Goal: Task Accomplishment & Management: Manage account settings

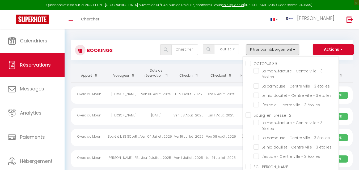
select select "not_cancelled"
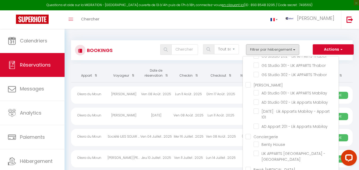
scroll to position [3102, 0]
click at [256, 68] on input "GS Studio 301 - LIK APPARTS Thabor" at bounding box center [296, 64] width 85 height 5
checkbox input "true"
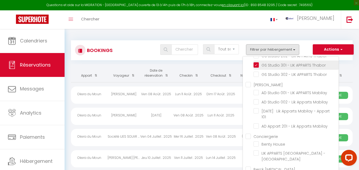
checkbox input "false"
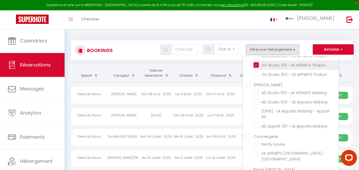
checkbox input "false"
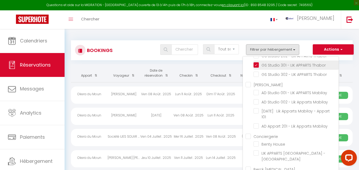
checkbox input "false"
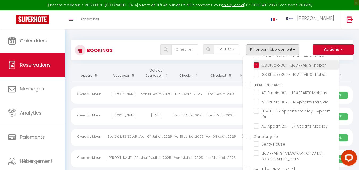
checkbox input "false"
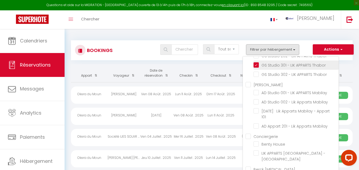
checkbox input "false"
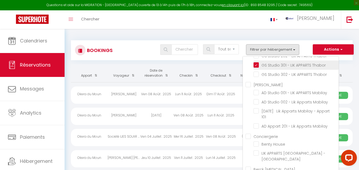
checkbox input "false"
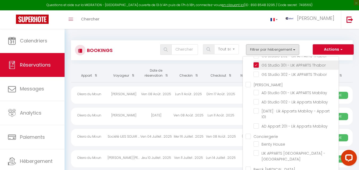
checkbox input "false"
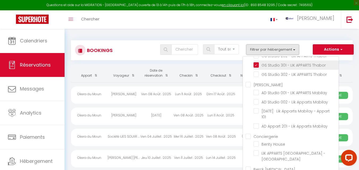
checkbox input "false"
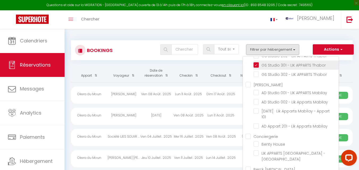
checkbox input "false"
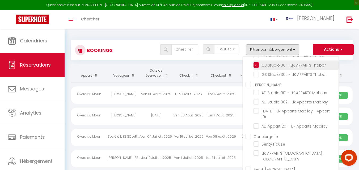
checkbox input "false"
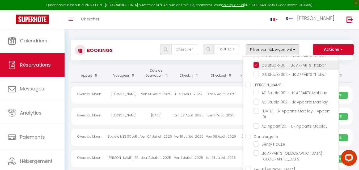
checkbox input "false"
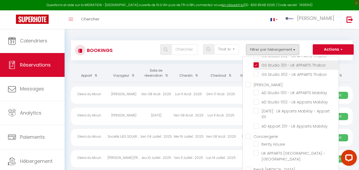
checkbox input "false"
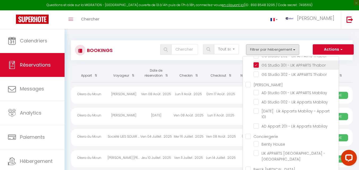
checkbox input "false"
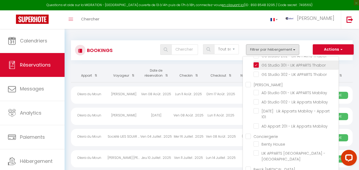
checkbox input "false"
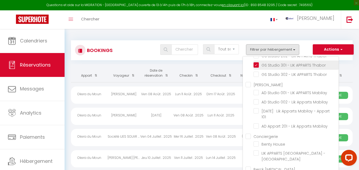
checkbox input "false"
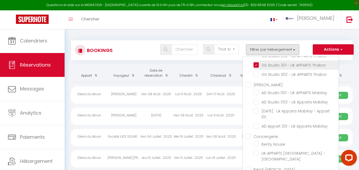
checkbox input "false"
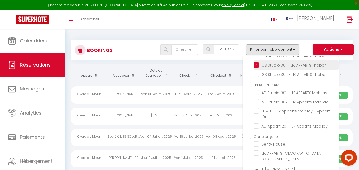
checkbox input "false"
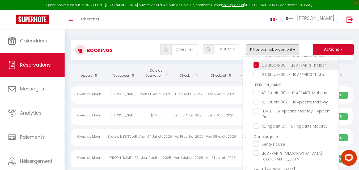
checkbox input "false"
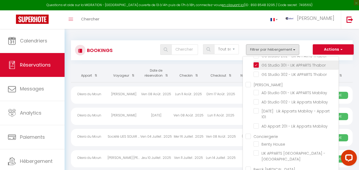
checkbox input "false"
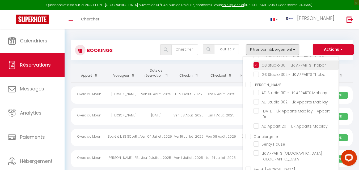
checkbox input "false"
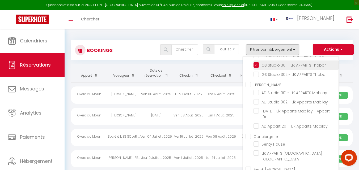
checkbox input "false"
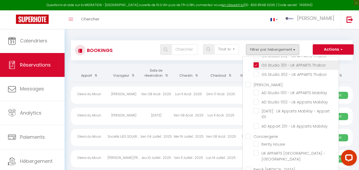
checkbox input "false"
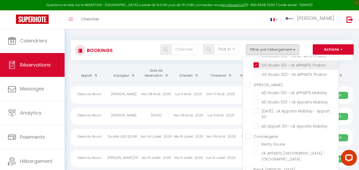
checkbox input "false"
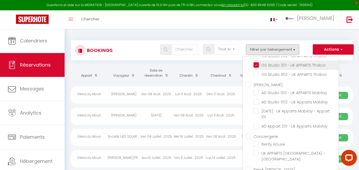
checkbox input "false"
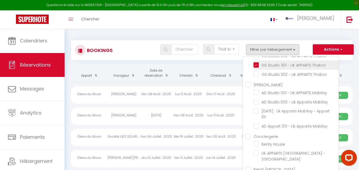
checkbox input "false"
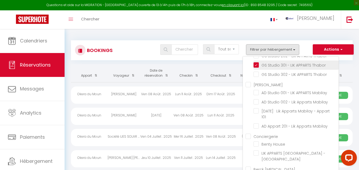
checkbox input "false"
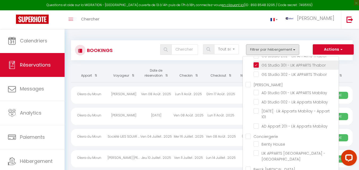
checkbox input "false"
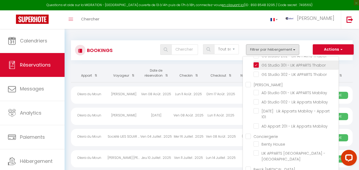
checkbox input "false"
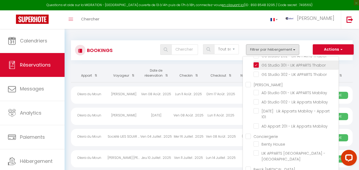
checkbox input "false"
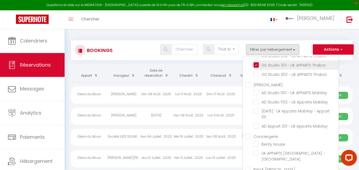
checkbox input "false"
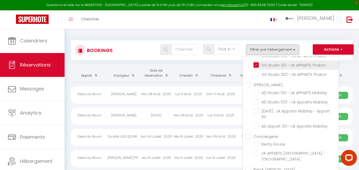
checkbox input "false"
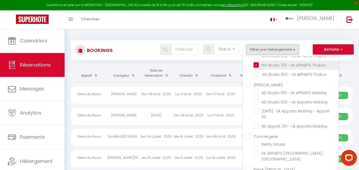
checkbox input "false"
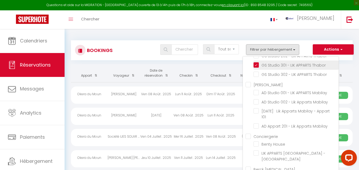
checkbox input "false"
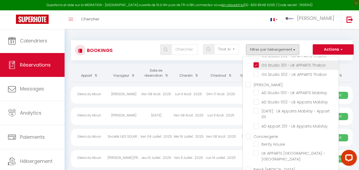
checkbox input "false"
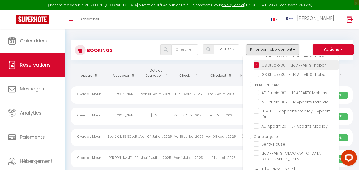
checkbox input "false"
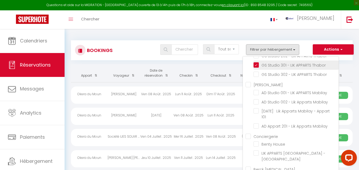
checkbox input "false"
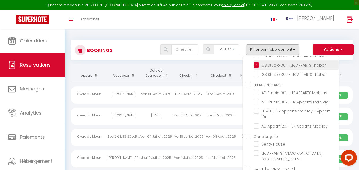
checkbox input "false"
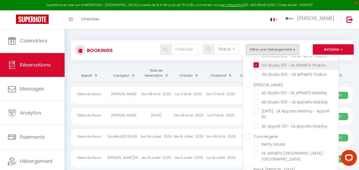
checkbox input "false"
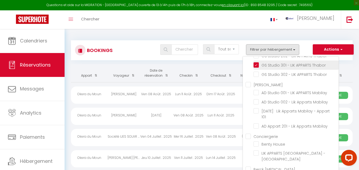
checkbox input "false"
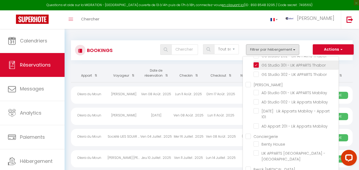
checkbox input "false"
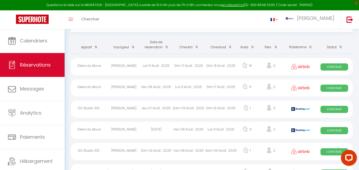
scroll to position [31, 0]
